Goal: Find specific fact: Find specific fact

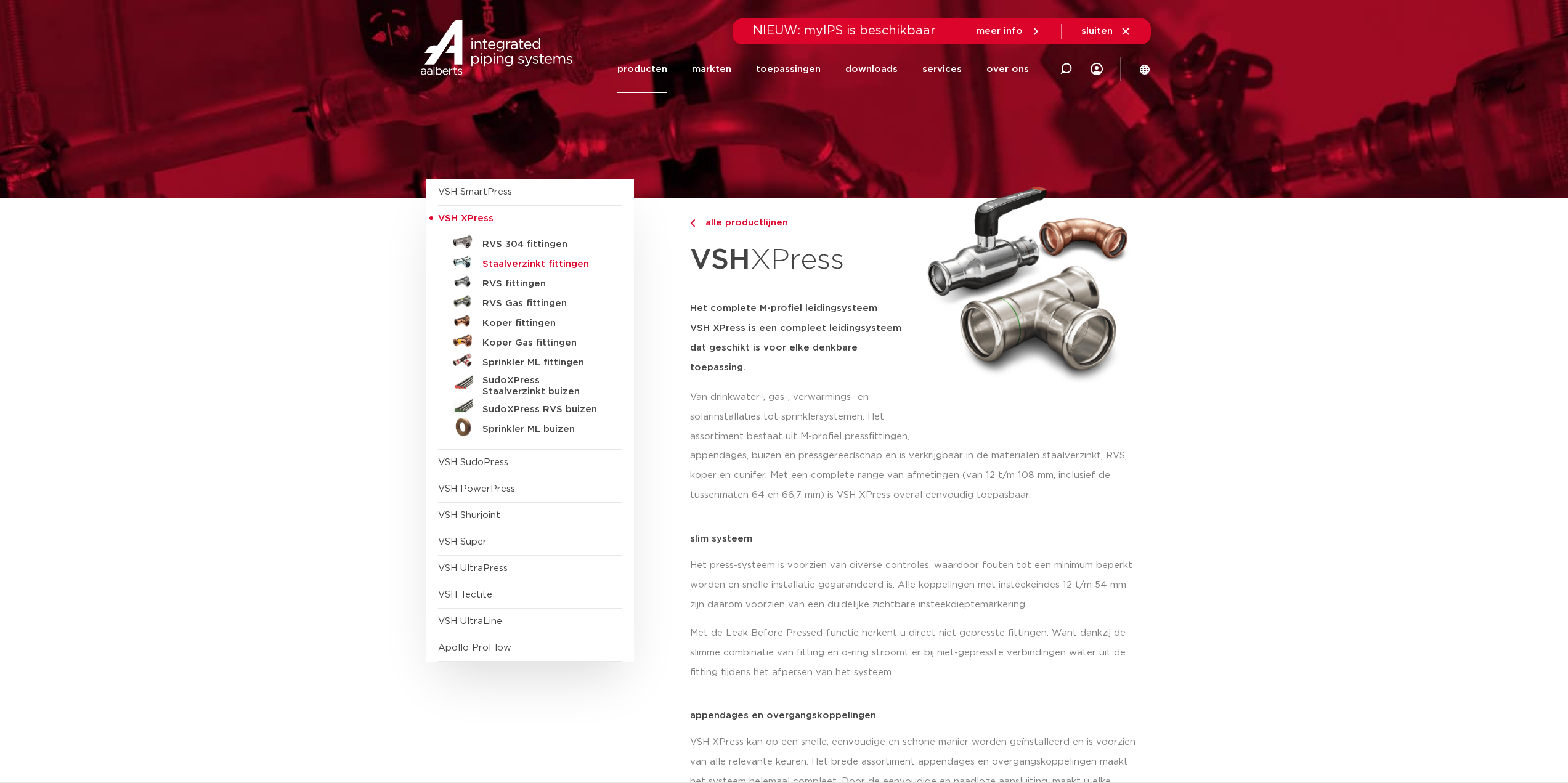
click at [522, 263] on h5 "Staalverzinkt fittingen" at bounding box center [543, 264] width 122 height 11
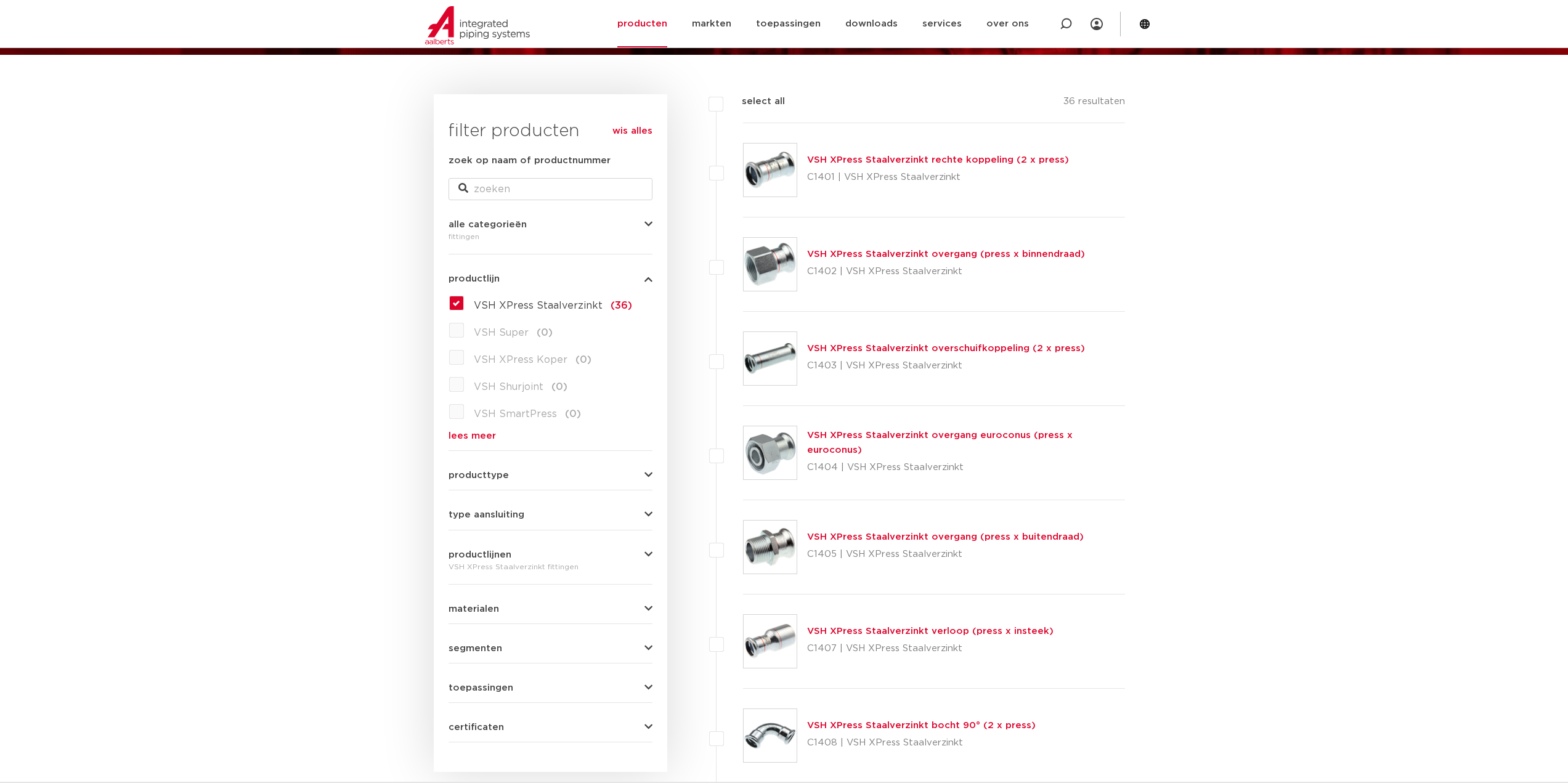
scroll to position [123, 0]
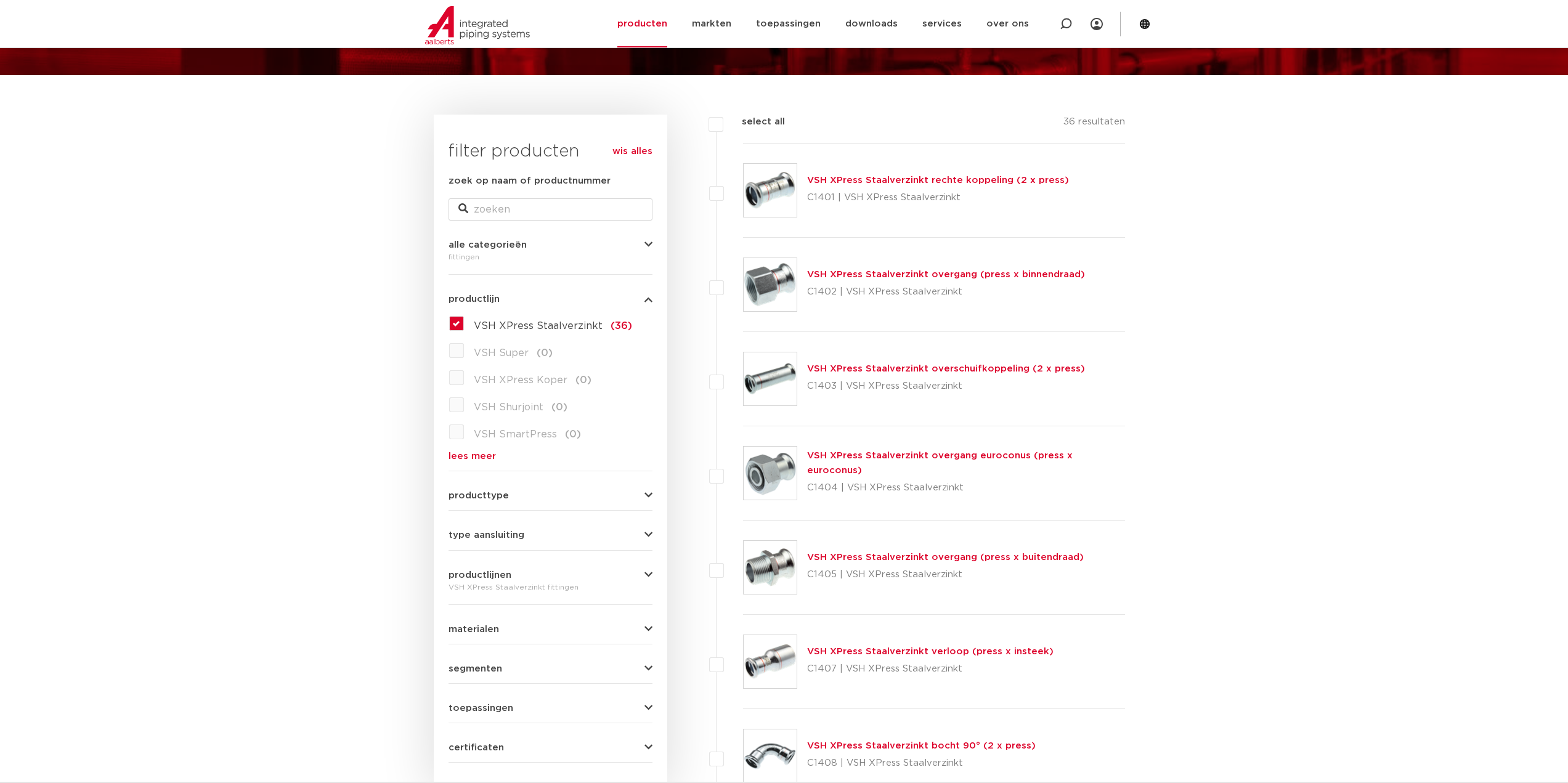
click at [853, 275] on link "VSH XPress Staalverzinkt overgang (press x binnendraad)" at bounding box center [946, 274] width 278 height 9
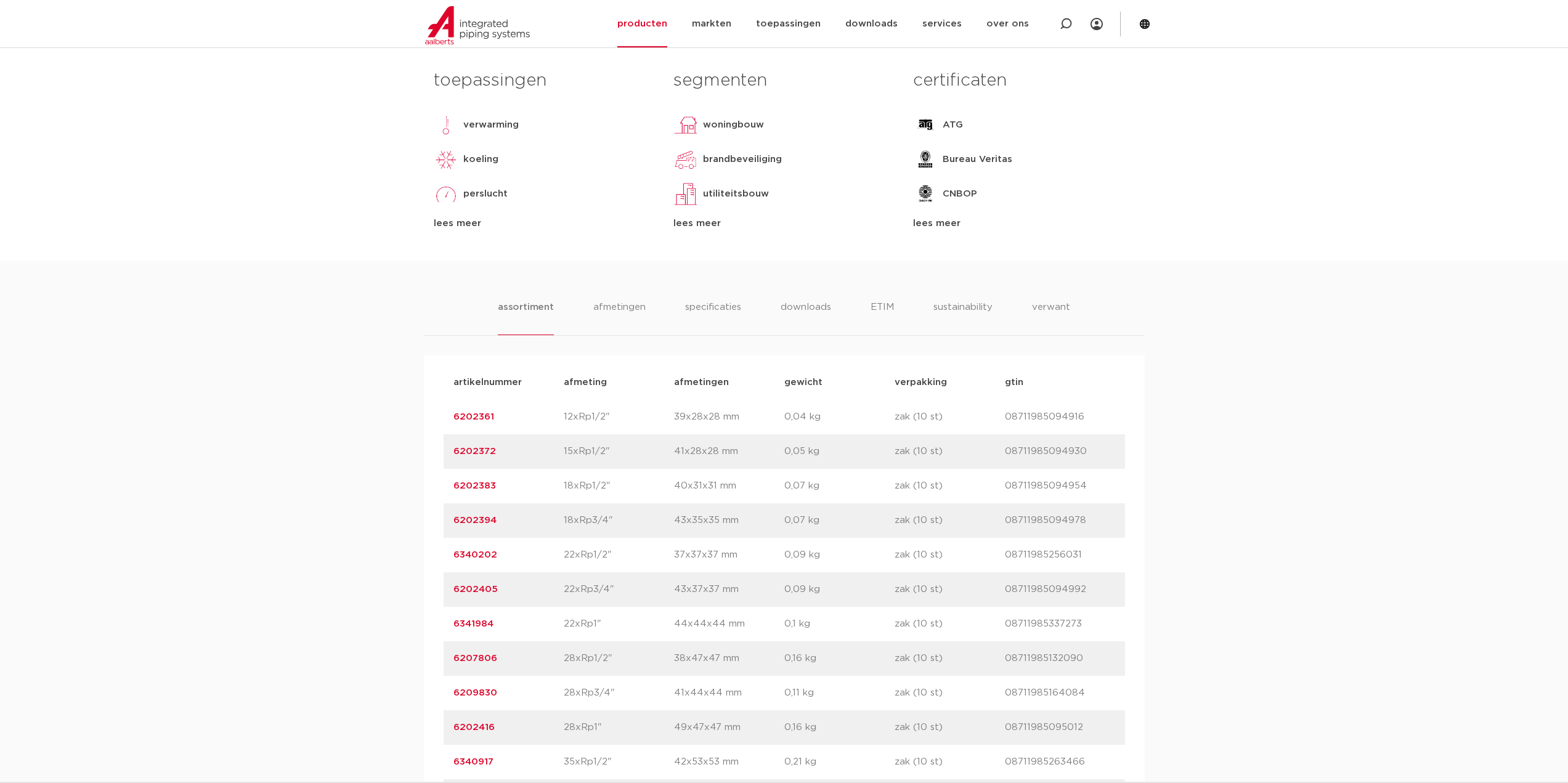
scroll to position [555, 0]
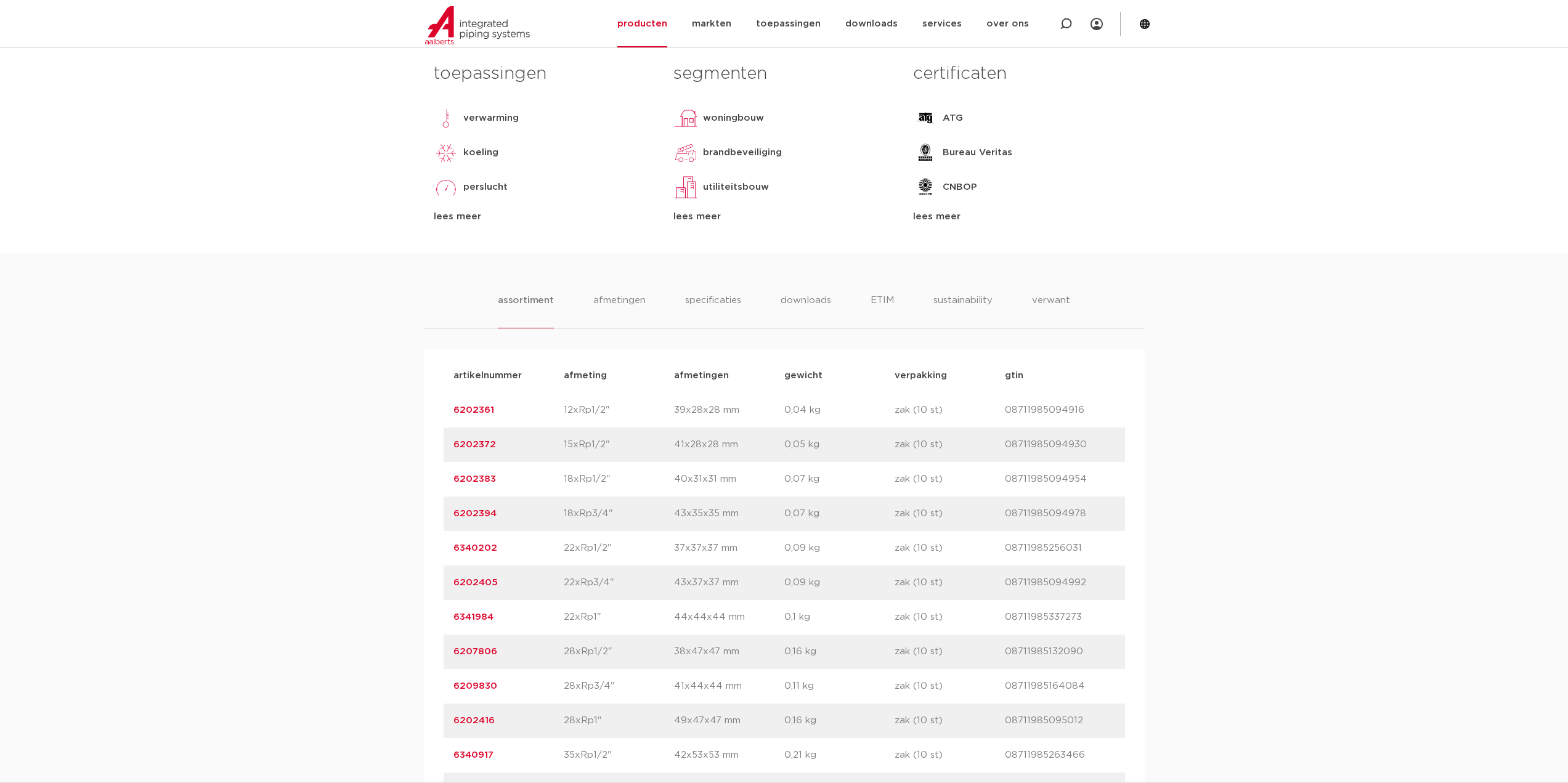
drag, startPoint x: 484, startPoint y: 652, endPoint x: 454, endPoint y: 651, distance: 30.0
click at [454, 651] on p "6207806" at bounding box center [508, 652] width 111 height 15
copy link "6207806"
